Goal: Transaction & Acquisition: Book appointment/travel/reservation

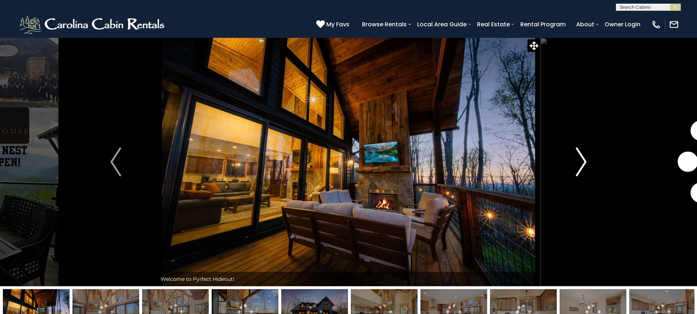
click at [583, 162] on img "Next" at bounding box center [581, 162] width 11 height 29
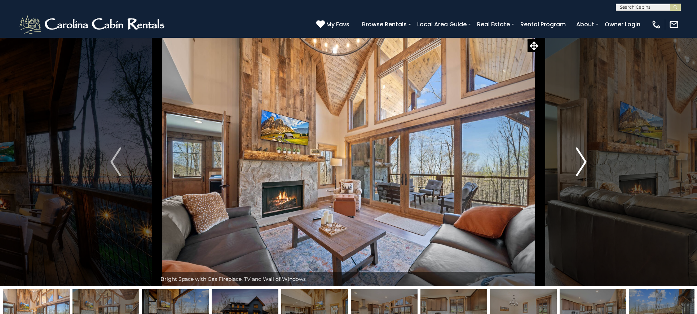
click at [583, 162] on img "Next" at bounding box center [581, 162] width 11 height 29
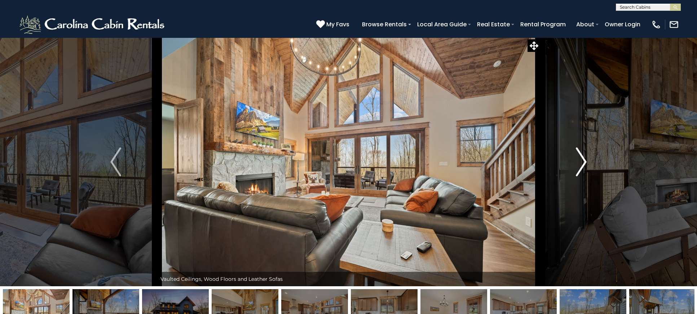
click at [583, 162] on img "Next" at bounding box center [581, 162] width 11 height 29
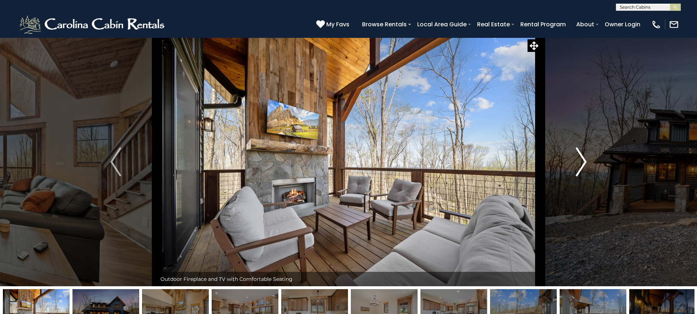
click at [583, 162] on img "Next" at bounding box center [581, 162] width 11 height 29
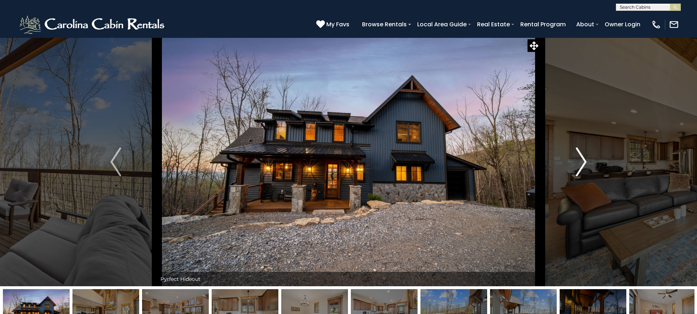
click at [583, 162] on img "Next" at bounding box center [581, 162] width 11 height 29
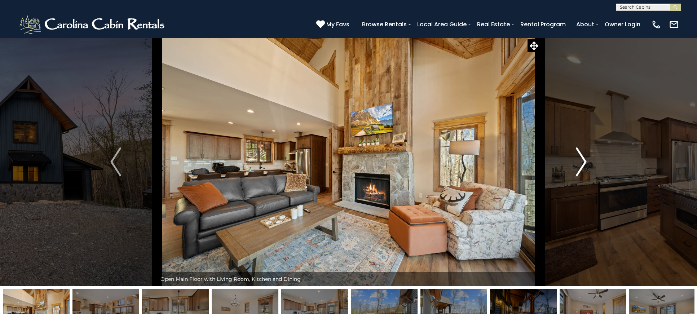
click at [583, 162] on img "Next" at bounding box center [581, 162] width 11 height 29
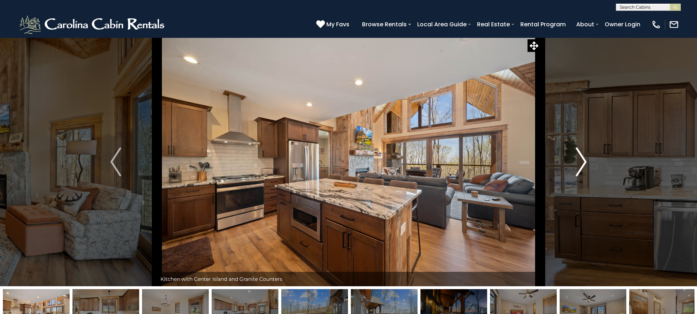
click at [583, 162] on img "Next" at bounding box center [581, 162] width 11 height 29
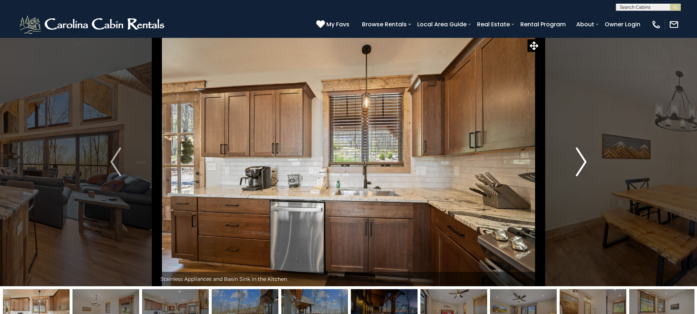
click at [583, 162] on img "Next" at bounding box center [581, 162] width 11 height 29
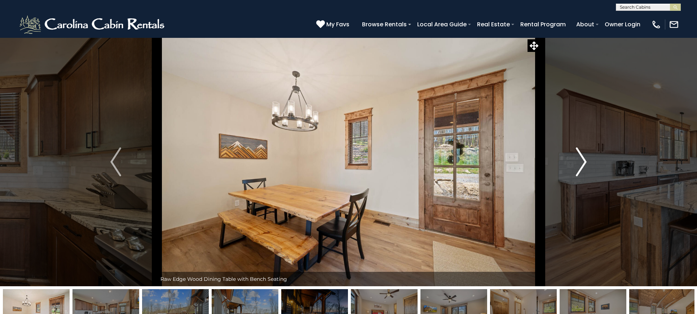
click at [583, 162] on img "Next" at bounding box center [581, 162] width 11 height 29
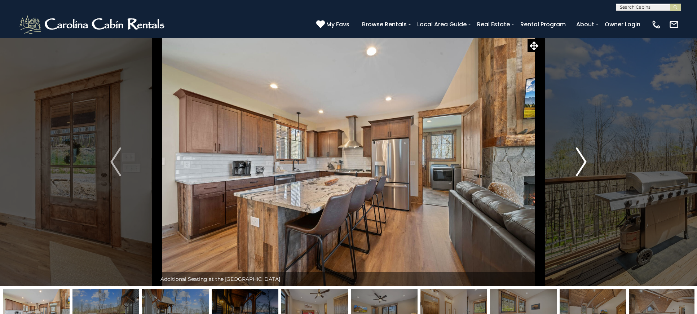
click at [583, 162] on img "Next" at bounding box center [581, 162] width 11 height 29
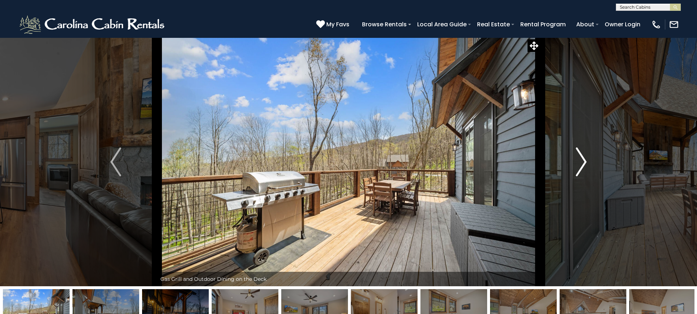
click at [583, 162] on img "Next" at bounding box center [581, 162] width 11 height 29
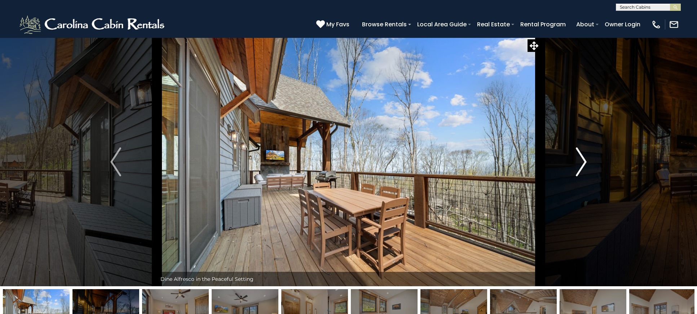
click at [583, 162] on img "Next" at bounding box center [581, 162] width 11 height 29
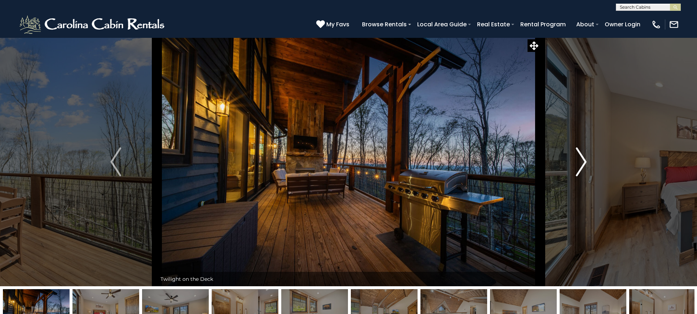
click at [583, 162] on img "Next" at bounding box center [581, 162] width 11 height 29
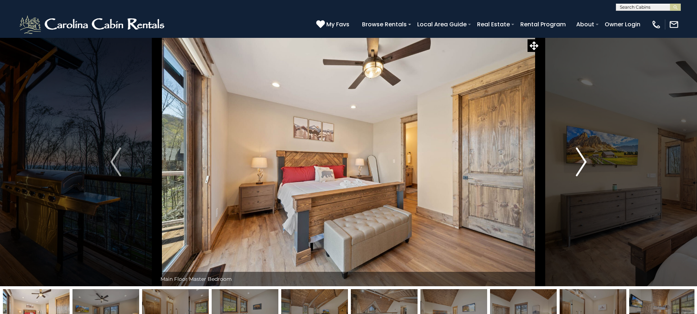
click at [583, 162] on img "Next" at bounding box center [581, 162] width 11 height 29
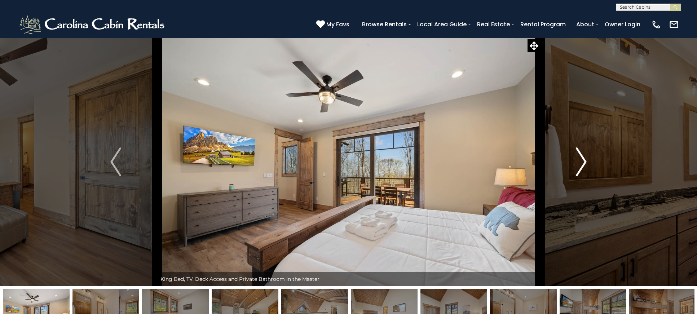
click at [583, 162] on img "Next" at bounding box center [581, 162] width 11 height 29
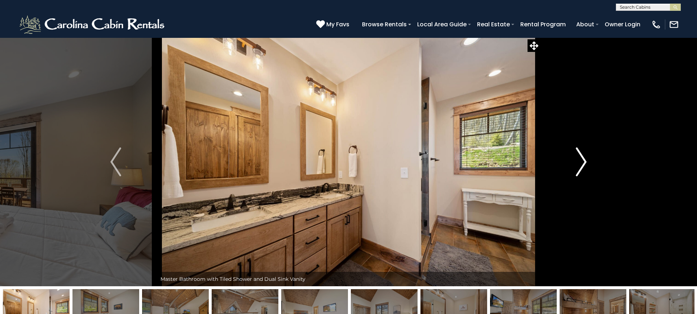
click at [583, 162] on img "Next" at bounding box center [581, 162] width 11 height 29
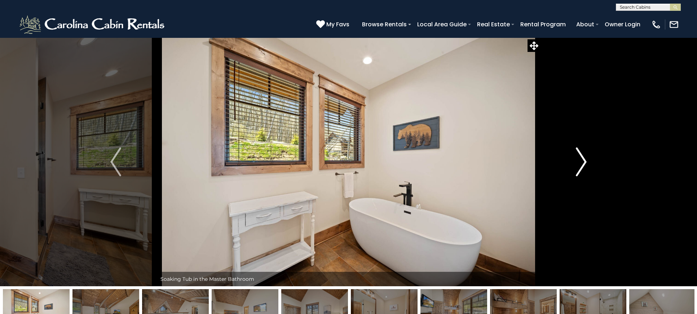
click at [583, 162] on img "Next" at bounding box center [581, 162] width 11 height 29
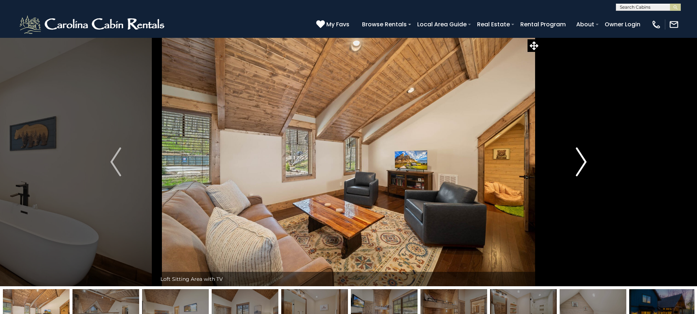
click at [583, 162] on img "Next" at bounding box center [581, 162] width 11 height 29
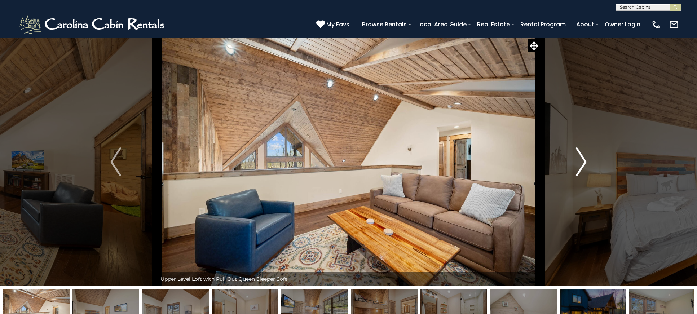
click at [583, 162] on img "Next" at bounding box center [581, 162] width 11 height 29
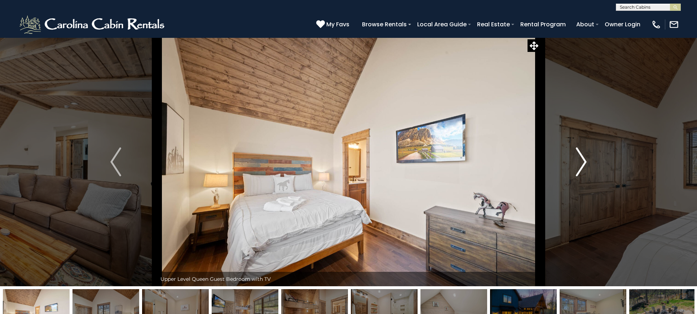
click at [583, 162] on img "Next" at bounding box center [581, 162] width 11 height 29
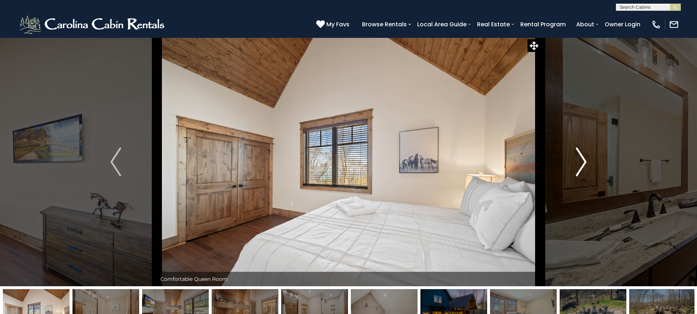
click at [583, 162] on img "Next" at bounding box center [581, 162] width 11 height 29
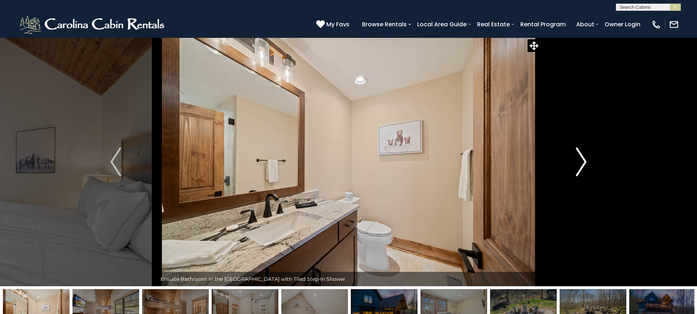
click at [583, 162] on img "Next" at bounding box center [581, 162] width 11 height 29
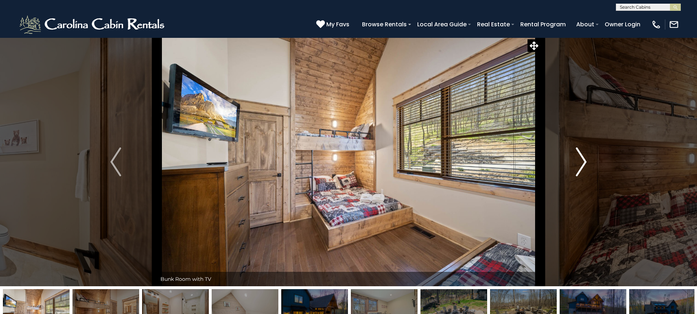
click at [583, 162] on img "Next" at bounding box center [581, 162] width 11 height 29
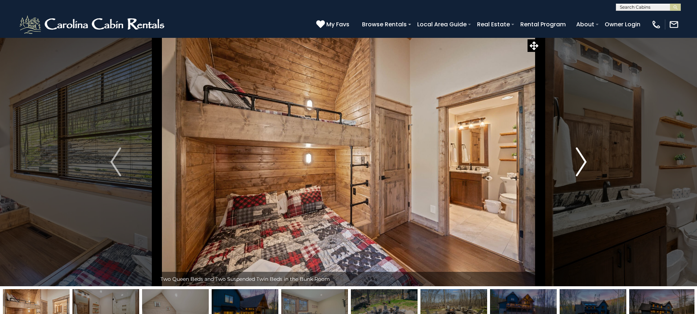
click at [582, 160] on img "Next" at bounding box center [581, 162] width 11 height 29
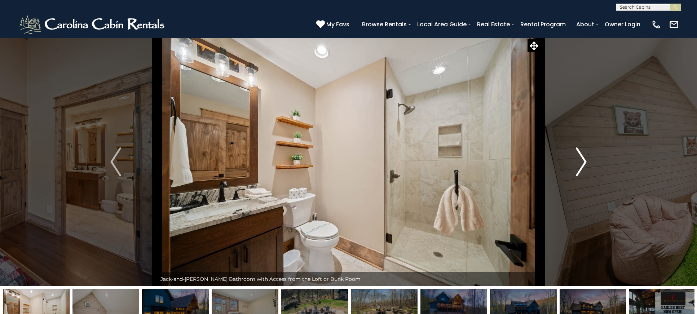
click at [582, 160] on img "Next" at bounding box center [581, 162] width 11 height 29
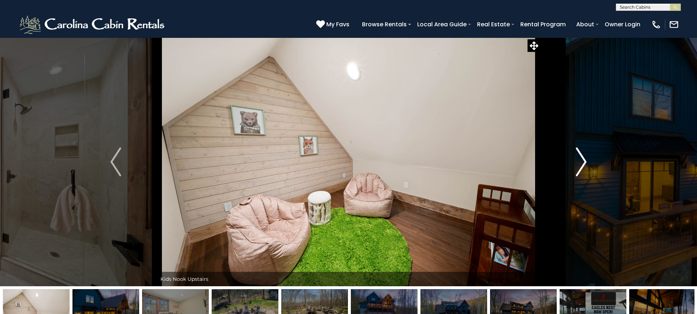
click at [582, 160] on img "Next" at bounding box center [581, 162] width 11 height 29
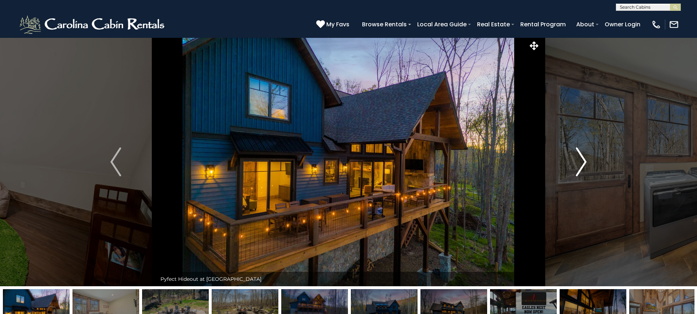
click at [582, 160] on img "Next" at bounding box center [581, 162] width 11 height 29
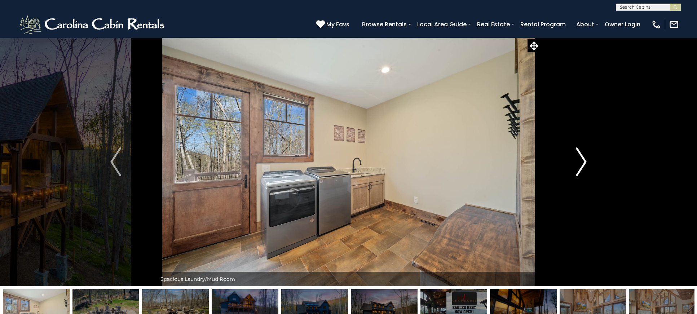
click at [582, 160] on img "Next" at bounding box center [581, 162] width 11 height 29
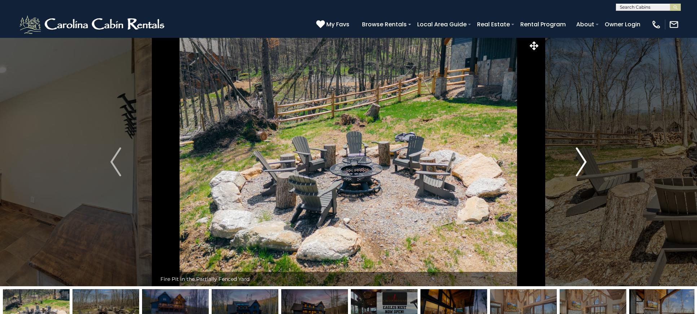
click at [582, 160] on img "Next" at bounding box center [581, 162] width 11 height 29
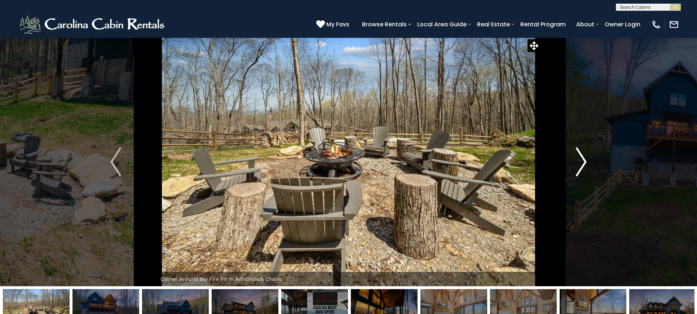
click at [582, 160] on img "Next" at bounding box center [581, 162] width 11 height 29
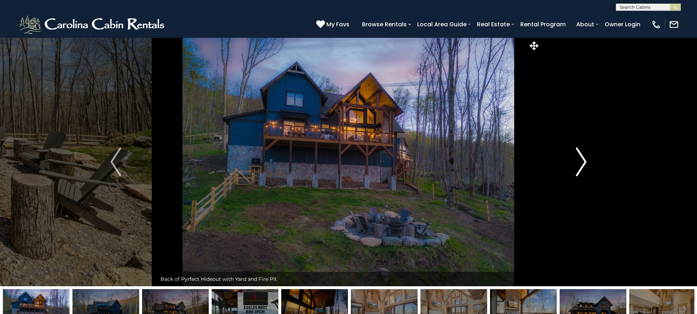
click at [582, 160] on img "Next" at bounding box center [581, 162] width 11 height 29
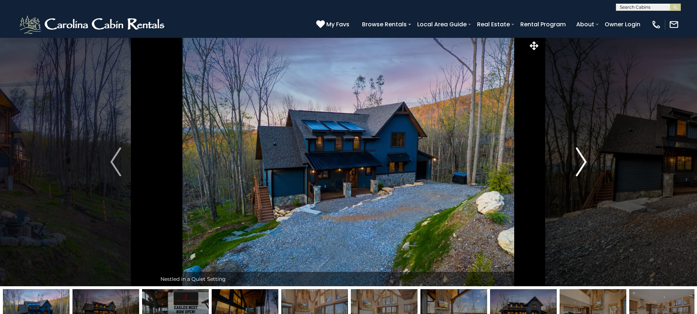
click at [582, 160] on img "Next" at bounding box center [581, 162] width 11 height 29
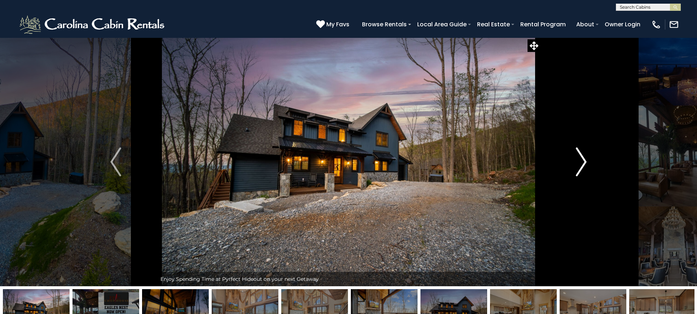
click at [582, 160] on img "Next" at bounding box center [581, 162] width 11 height 29
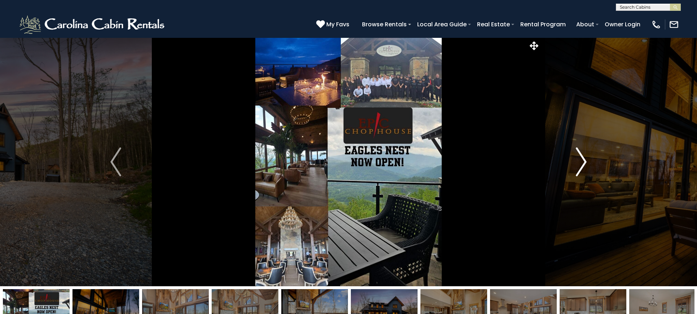
click at [582, 160] on img "Next" at bounding box center [581, 162] width 11 height 29
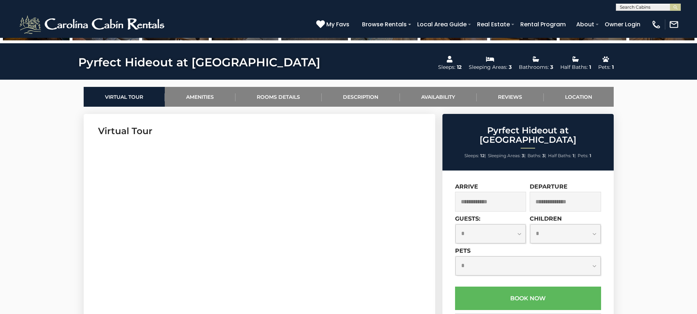
scroll to position [334, 0]
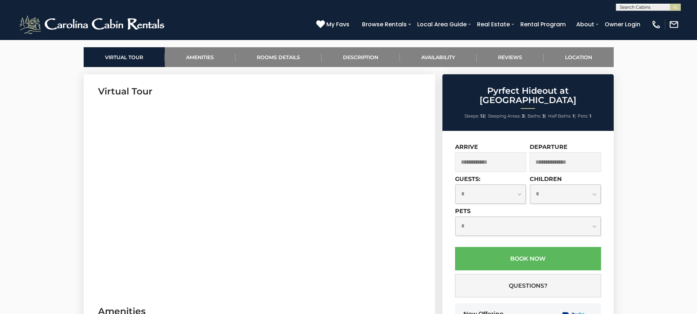
click at [500, 152] on input "text" at bounding box center [490, 162] width 71 height 20
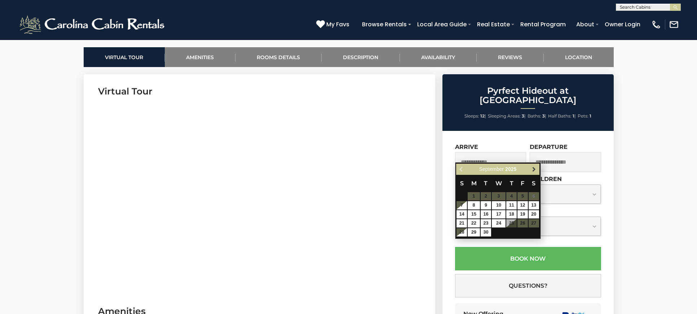
click at [536, 167] on span "Next" at bounding box center [534, 170] width 6 height 6
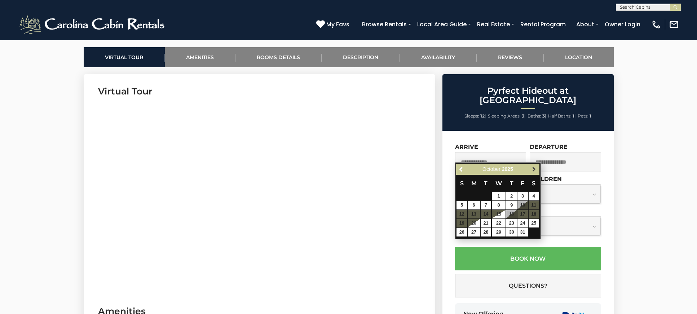
click at [536, 167] on span "Next" at bounding box center [534, 170] width 6 height 6
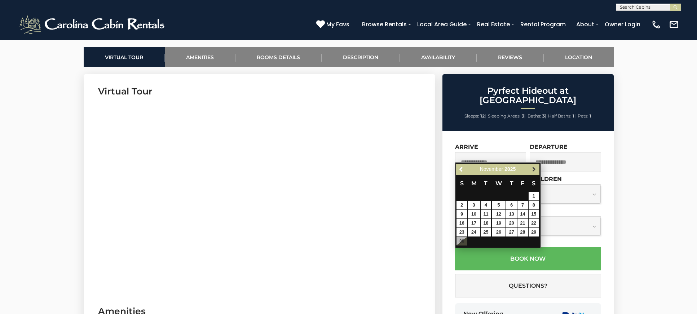
click at [536, 167] on span "Next" at bounding box center [534, 170] width 6 height 6
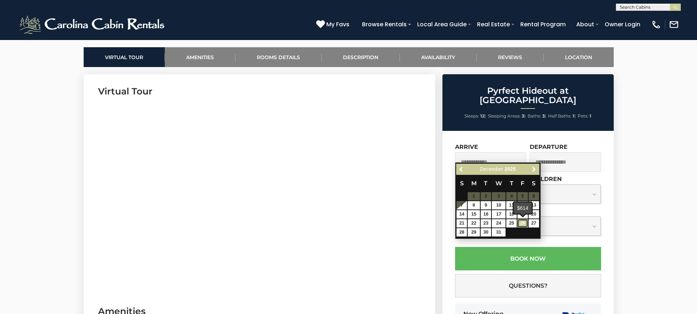
click at [524, 222] on link "26" at bounding box center [523, 223] width 10 height 8
type input "**********"
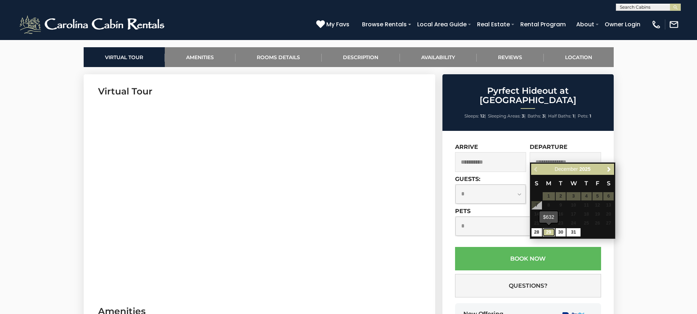
click at [549, 231] on link "29" at bounding box center [549, 232] width 12 height 8
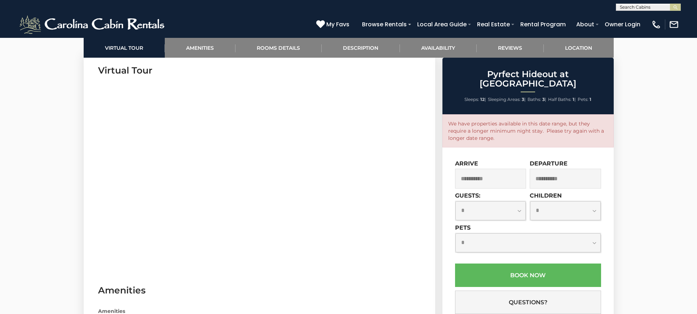
scroll to position [361, 0]
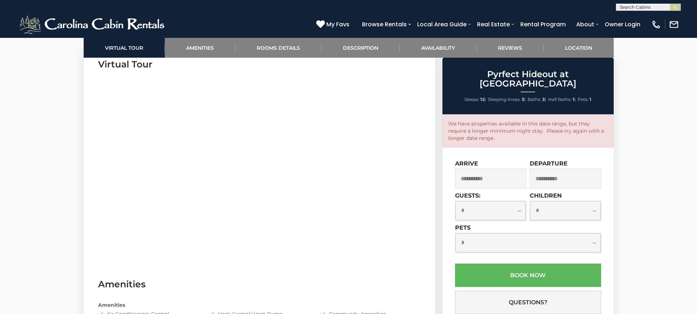
click at [559, 169] on input "**********" at bounding box center [565, 179] width 71 height 20
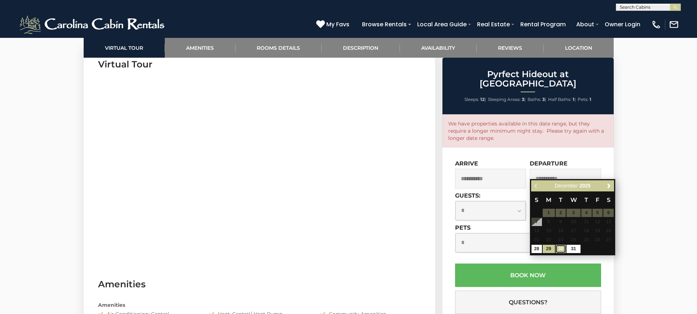
click at [564, 248] on link "30" at bounding box center [561, 249] width 10 height 8
type input "**********"
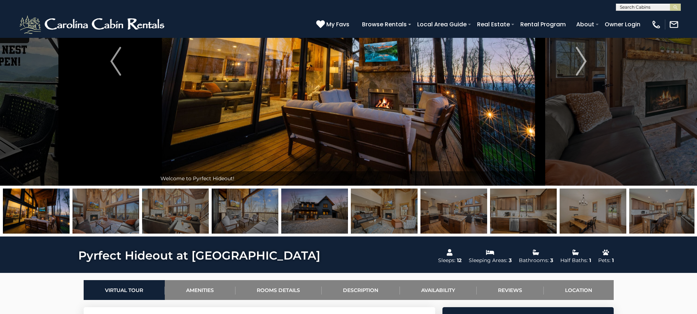
scroll to position [3, 0]
